Goal: Information Seeking & Learning: Find contact information

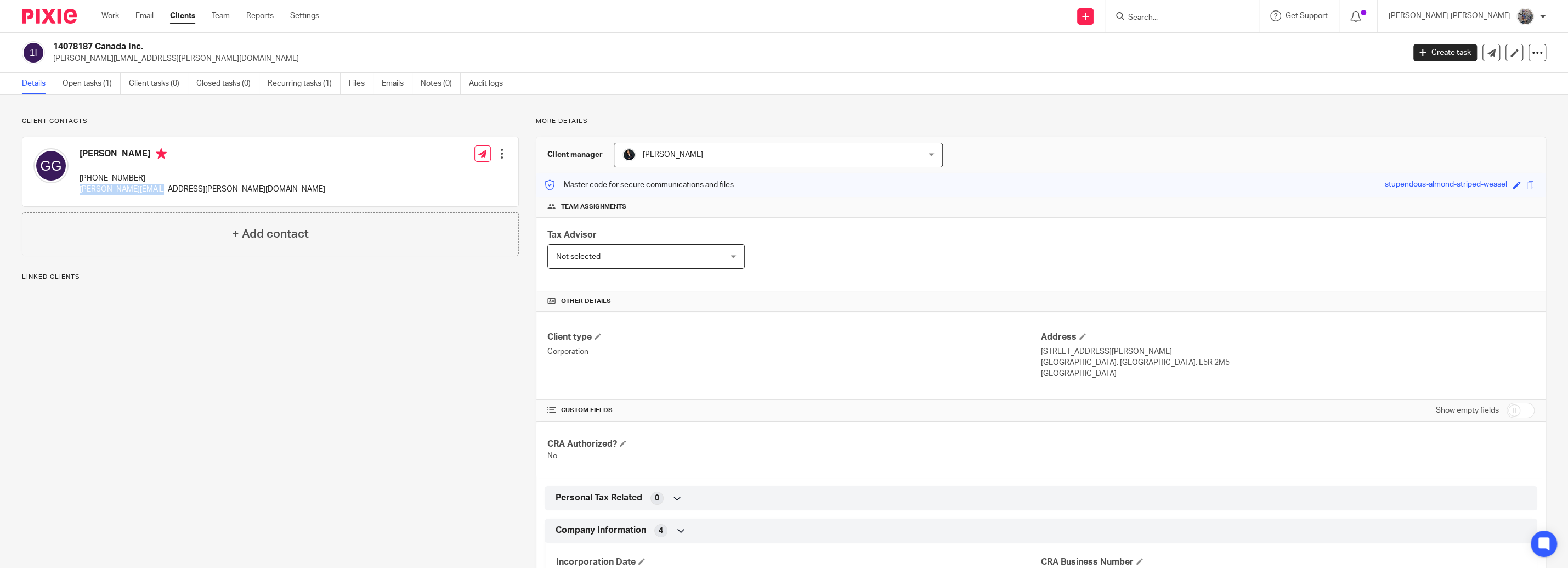
click at [82, 197] on div "[PERSON_NAME] [PHONE_NUMBER] [PERSON_NAME][EMAIL_ADDRESS][PERSON_NAME][DOMAIN_N…" at bounding box center [179, 172] width 292 height 58
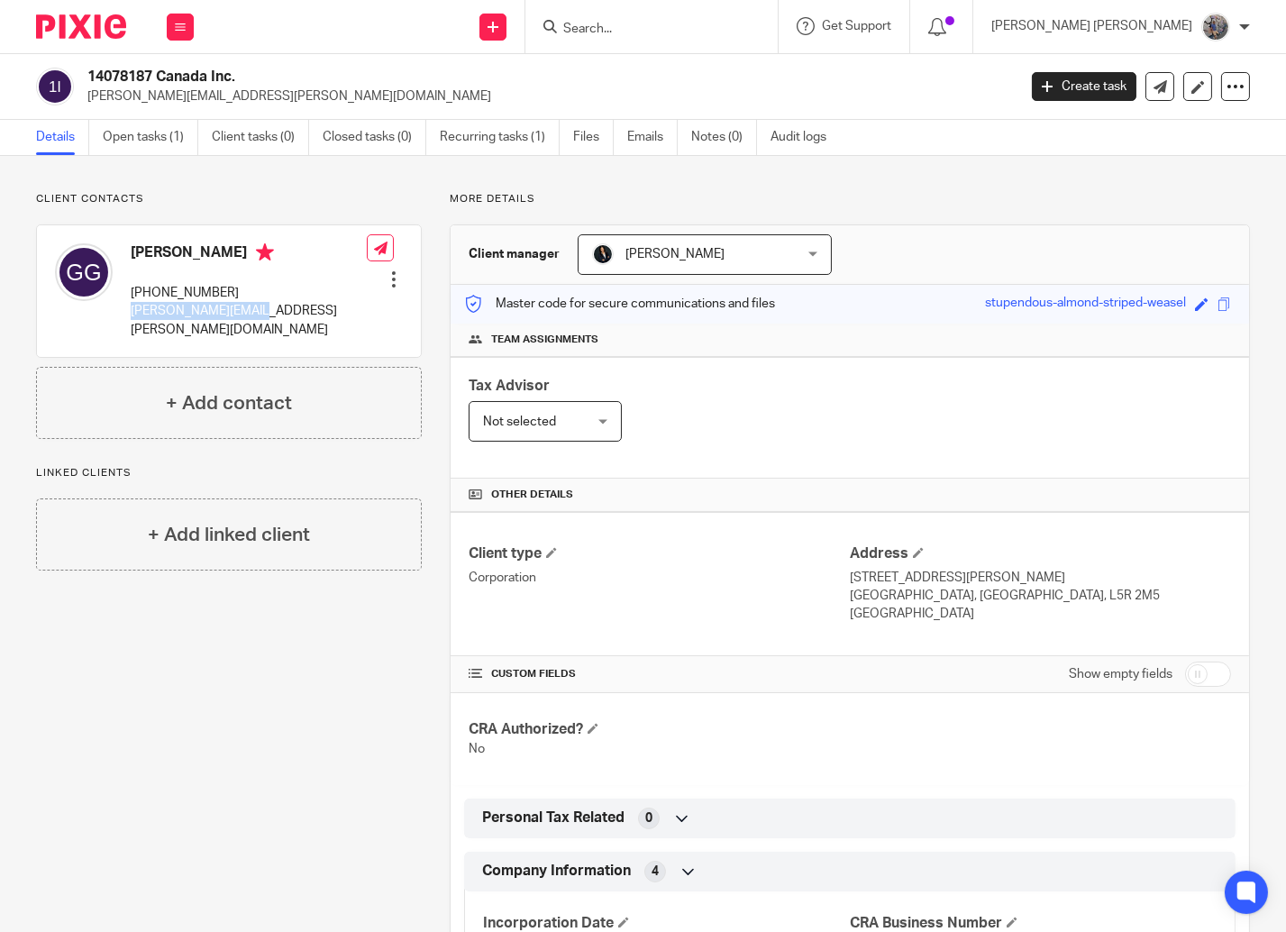
drag, startPoint x: 227, startPoint y: 255, endPoint x: 135, endPoint y: 259, distance: 92.0
click at [135, 259] on h4 "[PERSON_NAME]" at bounding box center [249, 254] width 236 height 23
drag, startPoint x: 245, startPoint y: 91, endPoint x: 130, endPoint y: 78, distance: 116.0
click at [130, 78] on div "14078187 Canada Inc. [PERSON_NAME][EMAIL_ADDRESS][PERSON_NAME][DOMAIN_NAME]" at bounding box center [545, 87] width 917 height 38
click at [243, 77] on h2 "14078187 Canada Inc." at bounding box center [453, 77] width 733 height 19
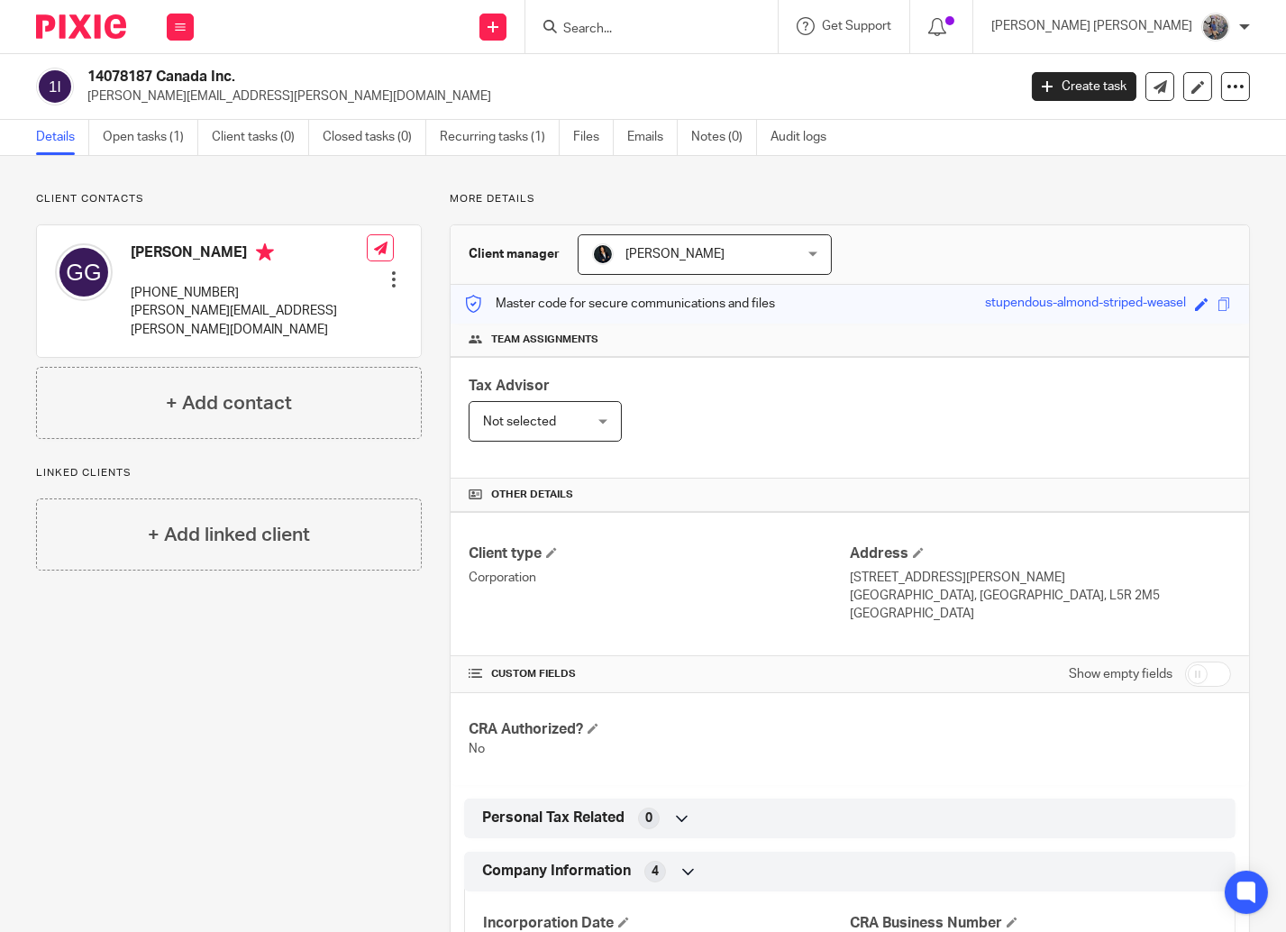
drag, startPoint x: 234, startPoint y: 77, endPoint x: 80, endPoint y: 77, distance: 154.1
click at [87, 77] on h2 "14078187 Canada Inc." at bounding box center [453, 77] width 733 height 19
copy div "14078187 Canada Inc."
drag, startPoint x: 269, startPoint y: 312, endPoint x: 127, endPoint y: 316, distance: 142.4
click at [127, 316] on div "[PERSON_NAME] [PHONE_NUMBER] [PERSON_NAME][EMAIL_ADDRESS][PERSON_NAME][DOMAIN_N…" at bounding box center [229, 291] width 384 height 132
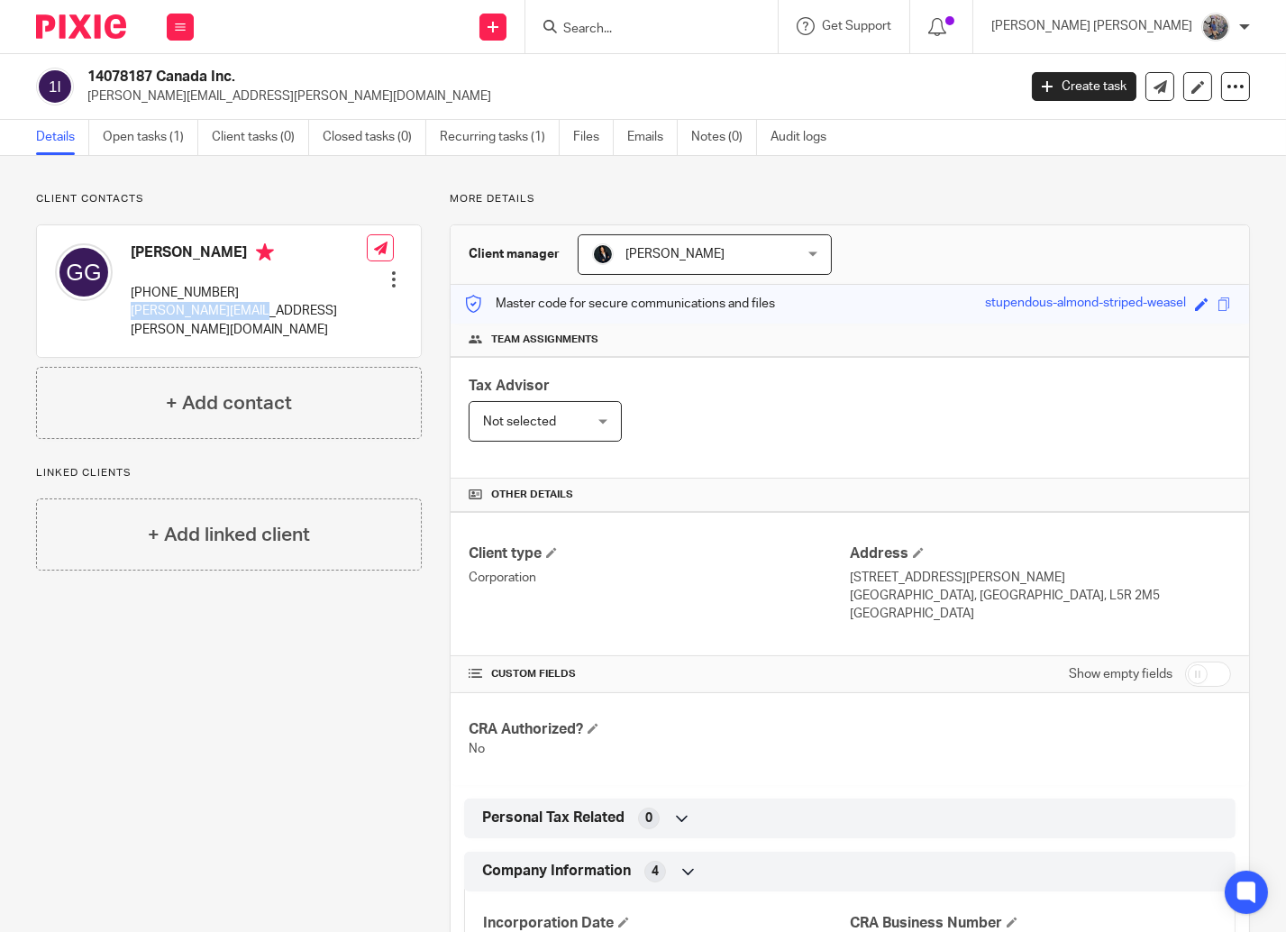
copy p "[PERSON_NAME][EMAIL_ADDRESS][PERSON_NAME][DOMAIN_NAME]"
drag, startPoint x: 214, startPoint y: 290, endPoint x: 131, endPoint y: 298, distance: 83.3
click at [131, 298] on p "[PHONE_NUMBER]" at bounding box center [249, 293] width 236 height 18
copy p "[PHONE_NUMBER]"
drag, startPoint x: 991, startPoint y: 583, endPoint x: 840, endPoint y: 584, distance: 151.4
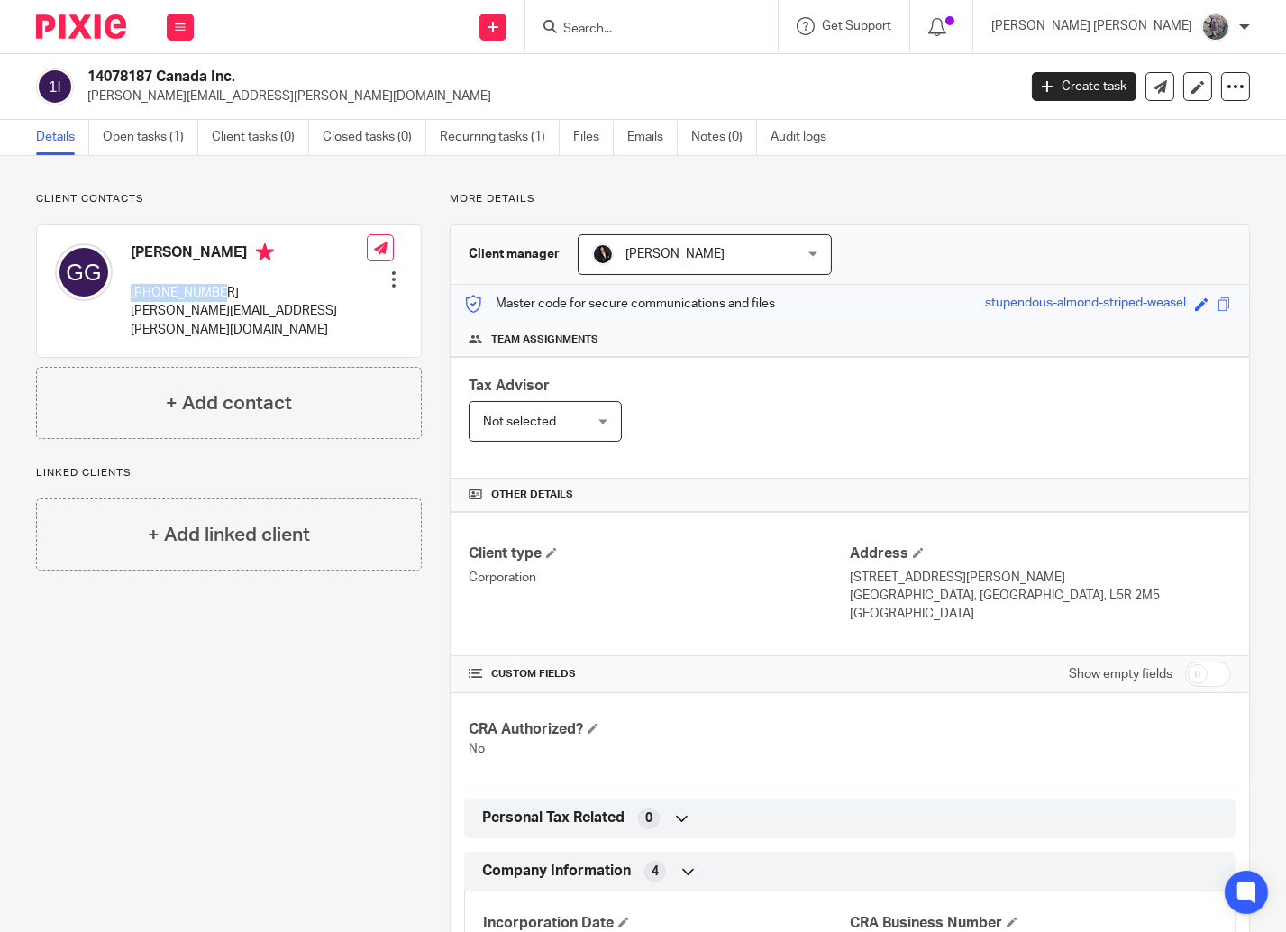
click at [850, 584] on p "[STREET_ADDRESS][PERSON_NAME]" at bounding box center [1040, 578] width 381 height 18
copy p "[STREET_ADDRESS][PERSON_NAME]"
drag, startPoint x: 1006, startPoint y: 604, endPoint x: 960, endPoint y: 602, distance: 45.1
click at [960, 602] on p "[GEOGRAPHIC_DATA], [GEOGRAPHIC_DATA], L5R 2M5" at bounding box center [1040, 596] width 381 height 18
copy p "L5R 2M5"
